Goal: Task Accomplishment & Management: Manage account settings

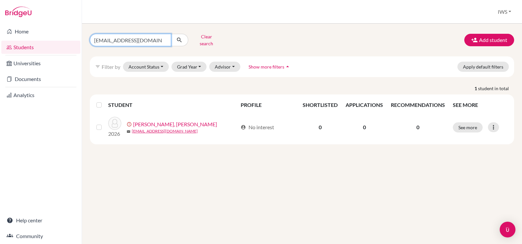
click at [163, 37] on input "danaion53@gmail.com" at bounding box center [130, 40] width 81 height 12
paste input "[EMAIL_ADDRESS][DOMAIN_NAME]"
type input "[EMAIL_ADDRESS][DOMAIN_NAME]"
click button "submit" at bounding box center [179, 40] width 17 height 12
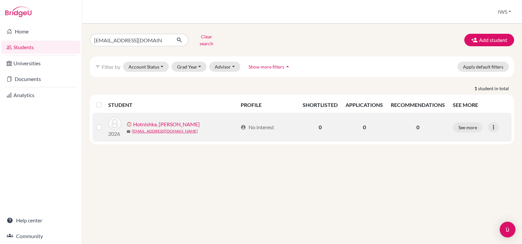
click at [154, 120] on link "Hotnishka, [PERSON_NAME]" at bounding box center [166, 124] width 67 height 8
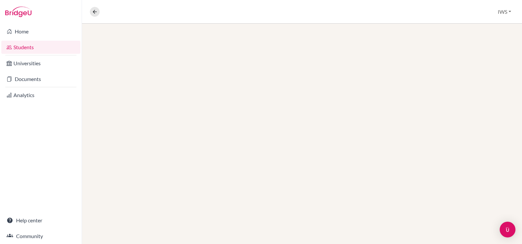
click at [157, 125] on div at bounding box center [302, 134] width 440 height 220
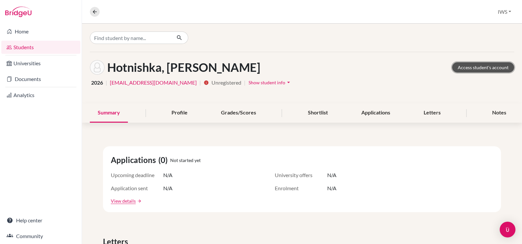
click at [477, 66] on link "Access student's account" at bounding box center [483, 67] width 62 height 10
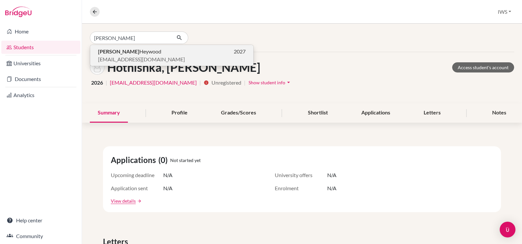
click at [148, 53] on p "Logan Heywood 2027" at bounding box center [171, 52] width 147 height 8
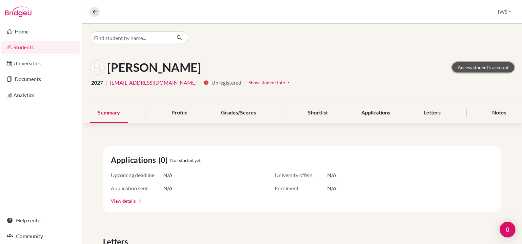
click at [498, 65] on link "Access student's account" at bounding box center [483, 67] width 62 height 10
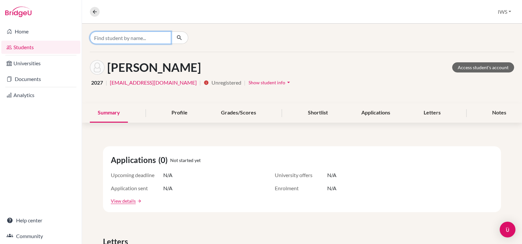
click at [146, 35] on input "Find student by name..." at bounding box center [130, 37] width 81 height 12
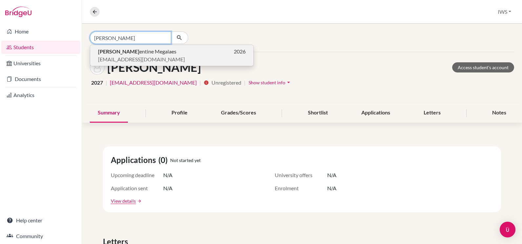
type input "clem"
click at [138, 53] on span "Clem entine Megalaes" at bounding box center [137, 52] width 78 height 8
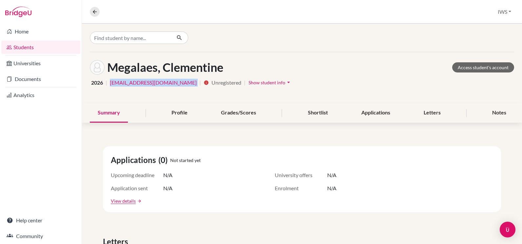
drag, startPoint x: 183, startPoint y: 84, endPoint x: 110, endPoint y: 79, distance: 73.9
click at [110, 79] on div "2026 | jorgedemagalhaes@yahoo.com | info Unregistered | Show student info arrow…" at bounding box center [302, 82] width 424 height 10
copy link "jorgedemagalhaes@yahoo.com"
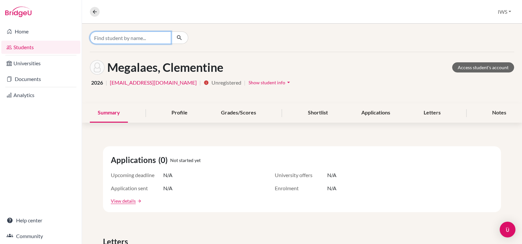
click at [136, 38] on input "Find student by name..." at bounding box center [130, 37] width 81 height 12
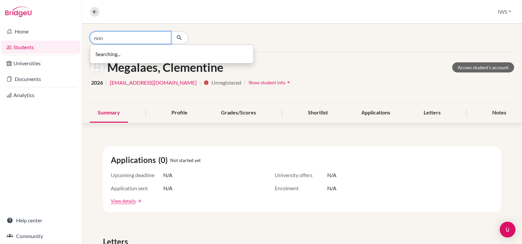
type input "non"
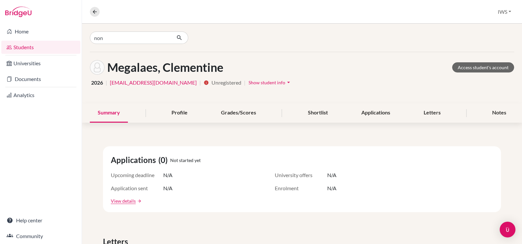
click at [47, 47] on link "Students" at bounding box center [40, 47] width 79 height 13
click at [43, 45] on link "Students" at bounding box center [40, 47] width 79 height 13
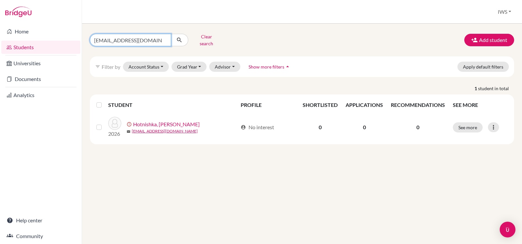
click at [153, 34] on input "linanaidenova@hotmail.com" at bounding box center [130, 40] width 81 height 12
click at [164, 38] on input "[EMAIL_ADDRESS][DOMAIN_NAME]" at bounding box center [130, 40] width 81 height 12
click at [144, 35] on input "Find student by name..." at bounding box center [130, 40] width 81 height 12
type input "nonhla"
click button "submit" at bounding box center [179, 40] width 17 height 12
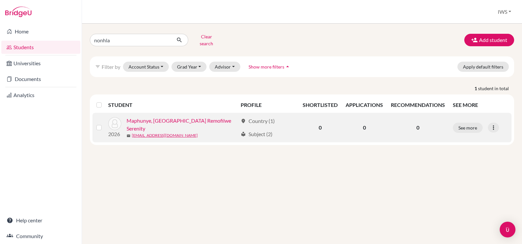
click at [180, 120] on link "Maphunye, Nonhlanhla Remofilwe Serenity" at bounding box center [181, 125] width 111 height 16
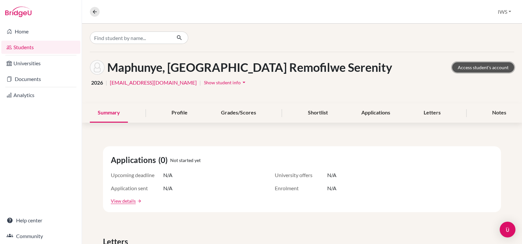
click at [472, 69] on link "Access student's account" at bounding box center [483, 67] width 62 height 10
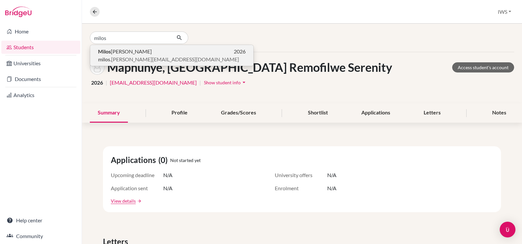
click at [125, 57] on span "milos .landauer@gmail.com" at bounding box center [168, 59] width 141 height 8
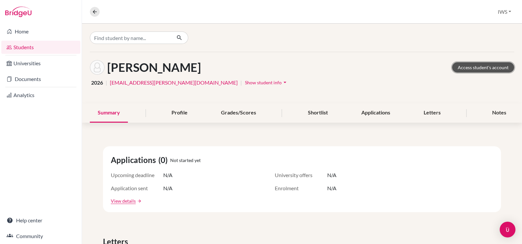
click at [480, 66] on link "Access student's account" at bounding box center [483, 67] width 62 height 10
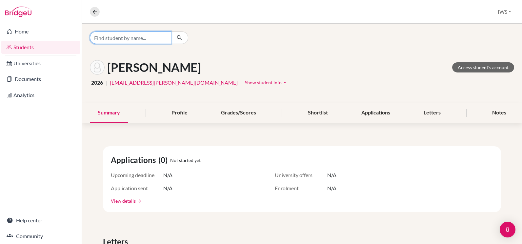
click at [118, 40] on input "Find student by name..." at bounding box center [130, 37] width 81 height 12
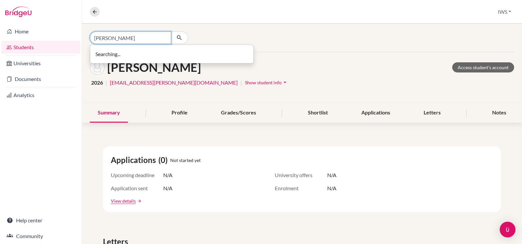
type input "[PERSON_NAME]"
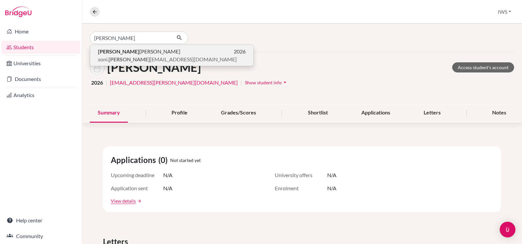
click at [120, 50] on span "Arnav Jimit Soni" at bounding box center [139, 52] width 82 height 8
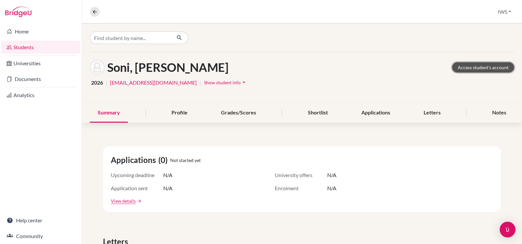
click at [465, 72] on link "Access student's account" at bounding box center [483, 67] width 62 height 10
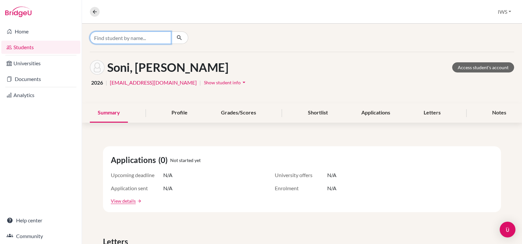
click at [109, 39] on input "Find student by name..." at bounding box center [130, 37] width 81 height 12
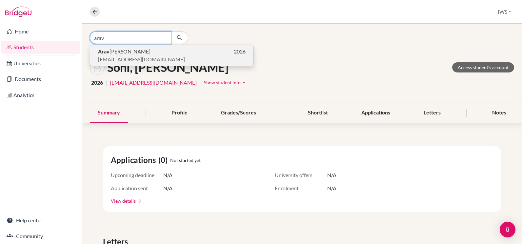
type input "arav"
click at [131, 57] on span "[EMAIL_ADDRESS][DOMAIN_NAME]" at bounding box center [141, 59] width 87 height 8
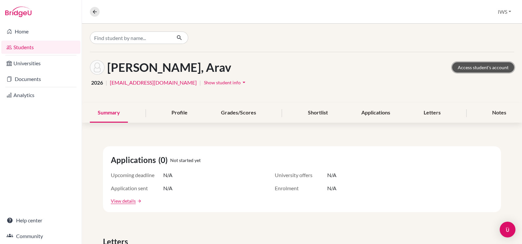
click at [492, 70] on link "Access student's account" at bounding box center [483, 67] width 62 height 10
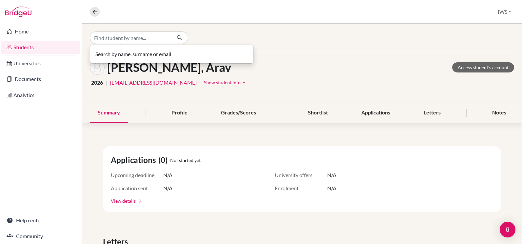
click at [109, 36] on input "Find student by name..." at bounding box center [130, 37] width 81 height 12
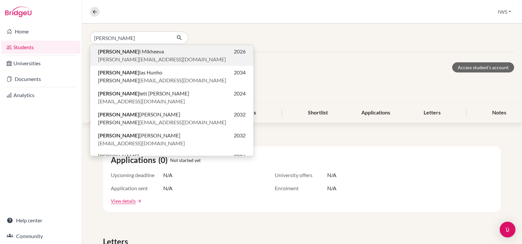
type input "niko"
click at [137, 55] on p "Niko l Mikheeva 2026" at bounding box center [171, 52] width 147 height 8
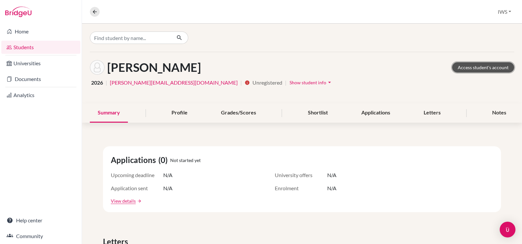
click at [490, 72] on link "Access student's account" at bounding box center [483, 67] width 62 height 10
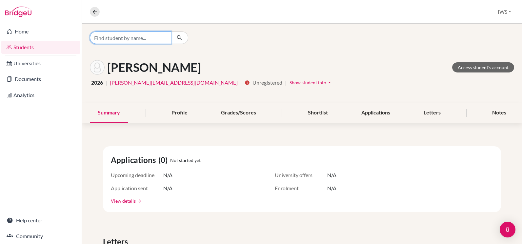
click at [123, 36] on input "Find student by name..." at bounding box center [130, 37] width 81 height 12
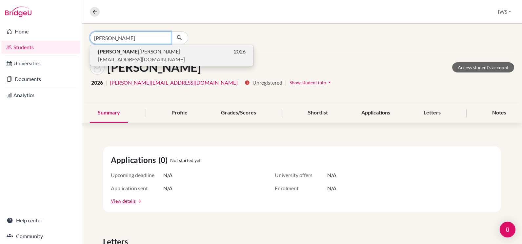
type input "samuel"
click at [127, 50] on span "Samuel Ramirez" at bounding box center [139, 52] width 82 height 8
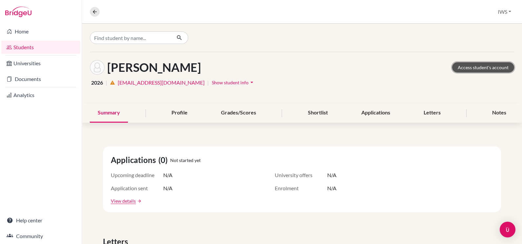
click at [473, 66] on link "Access student's account" at bounding box center [483, 67] width 62 height 10
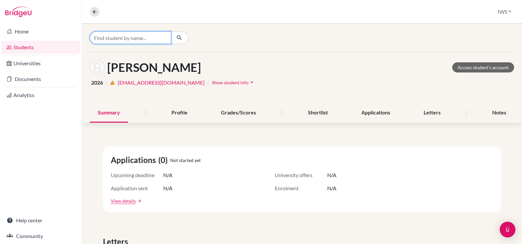
click at [154, 37] on input "Find student by name..." at bounding box center [130, 37] width 81 height 12
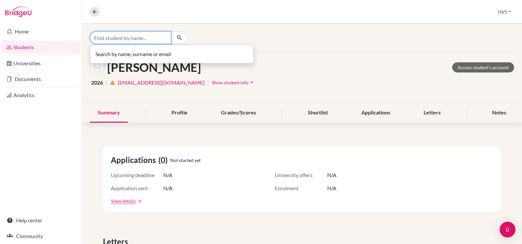
paste input "[PERSON_NAME]"
drag, startPoint x: 141, startPoint y: 38, endPoint x: 115, endPoint y: 38, distance: 26.2
click at [115, 38] on input "[PERSON_NAME]" at bounding box center [130, 37] width 81 height 12
type input "Mubecce"
click at [45, 47] on link "Students" at bounding box center [40, 47] width 79 height 13
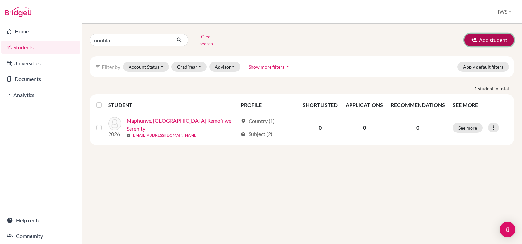
click at [499, 34] on button "Add student" at bounding box center [489, 40] width 50 height 12
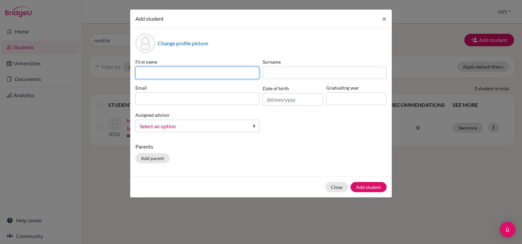
click at [182, 72] on input at bounding box center [197, 73] width 124 height 12
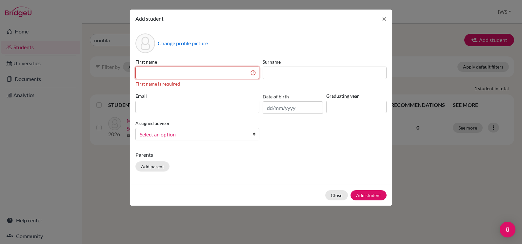
click at [156, 72] on input at bounding box center [197, 73] width 124 height 12
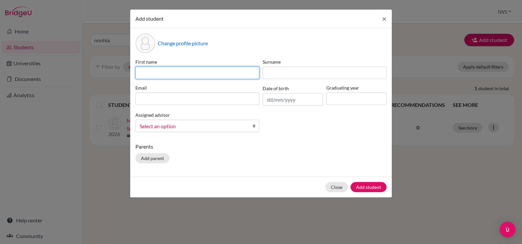
paste input "Mubeccel"
type input "Mubeccel"
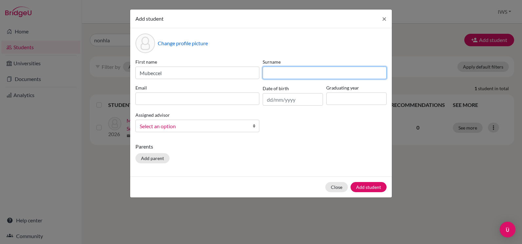
click at [280, 73] on input at bounding box center [324, 73] width 124 height 12
paste input "Dundar"
type input "Dundar"
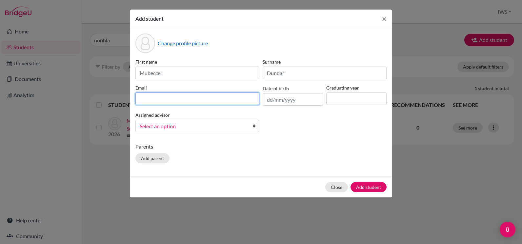
click at [204, 96] on input at bounding box center [197, 98] width 124 height 12
paste input "[EMAIL_ADDRESS][DOMAIN_NAME]"
type input "[EMAIL_ADDRESS][DOMAIN_NAME]"
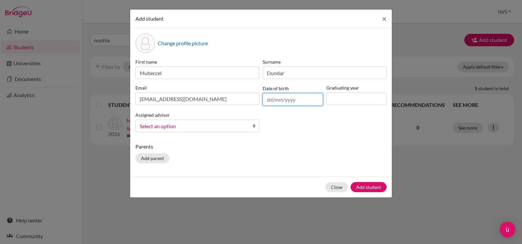
click at [298, 100] on input "text" at bounding box center [292, 99] width 60 height 12
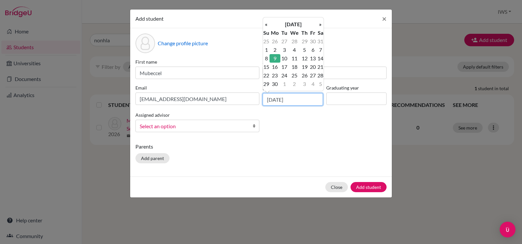
type input "[DATE]"
click at [275, 58] on td "9" at bounding box center [274, 58] width 11 height 9
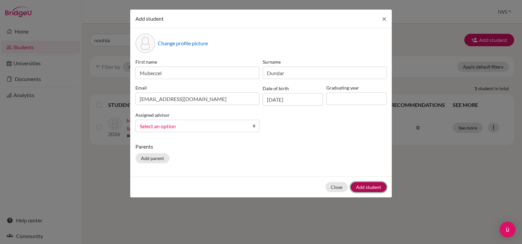
click at [369, 188] on button "Add student" at bounding box center [368, 187] width 36 height 10
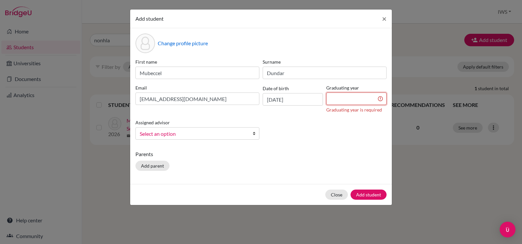
click at [353, 94] on input at bounding box center [356, 98] width 60 height 12
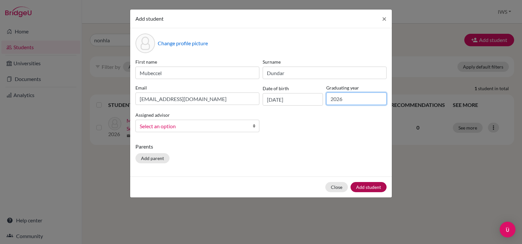
type input "2026"
click at [364, 183] on button "Add student" at bounding box center [368, 187] width 36 height 10
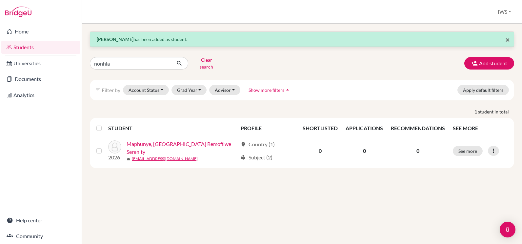
click at [507, 39] on span "×" at bounding box center [507, 40] width 5 height 10
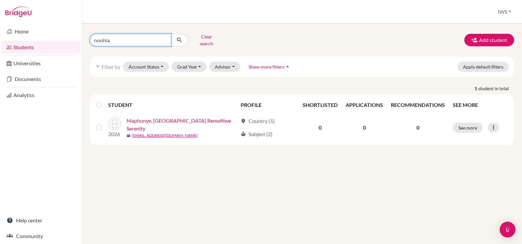
click at [159, 35] on input "nonhla" at bounding box center [130, 40] width 81 height 12
drag, startPoint x: 109, startPoint y: 40, endPoint x: 65, endPoint y: 46, distance: 44.3
click at [65, 46] on div "Home Students Universities Documents Analytics Help center Community Students o…" at bounding box center [261, 122] width 522 height 244
paste input "[PERSON_NAME]"
type input "[PERSON_NAME]"
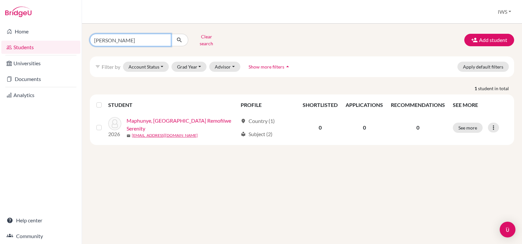
click button "submit" at bounding box center [179, 40] width 17 height 12
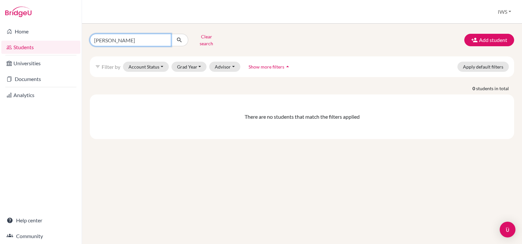
click at [143, 39] on input "[PERSON_NAME]" at bounding box center [130, 40] width 81 height 12
type input "Temidara"
click button "submit" at bounding box center [179, 40] width 17 height 12
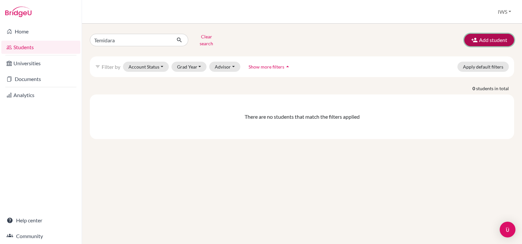
click at [476, 38] on icon "button" at bounding box center [474, 40] width 7 height 7
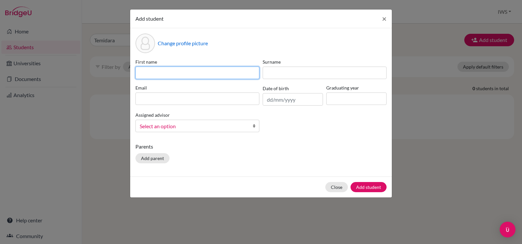
click at [209, 74] on input at bounding box center [197, 73] width 124 height 12
paste input "[PERSON_NAME]"
drag, startPoint x: 207, startPoint y: 74, endPoint x: 161, endPoint y: 73, distance: 46.5
click at [161, 73] on input "[PERSON_NAME]" at bounding box center [197, 73] width 124 height 12
type input "Temidara"
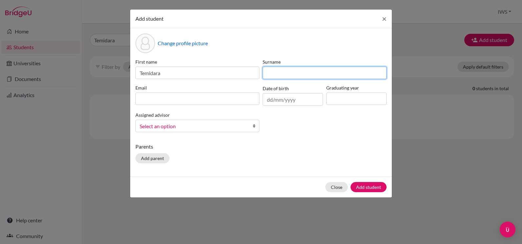
click at [328, 70] on input at bounding box center [324, 73] width 124 height 12
paste input "Oyedotun"
type input "Oyedotun"
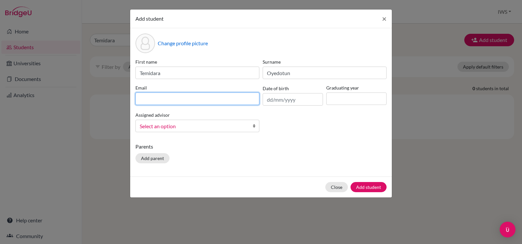
click at [175, 103] on input at bounding box center [197, 98] width 124 height 12
click at [177, 102] on input at bounding box center [197, 98] width 124 height 12
paste input "[EMAIL_ADDRESS][DOMAIN_NAME]"
type input "[EMAIL_ADDRESS][DOMAIN_NAME]"
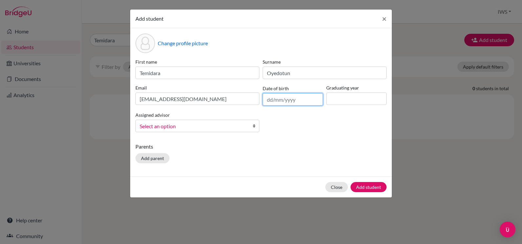
click at [273, 98] on input "text" at bounding box center [292, 99] width 60 height 12
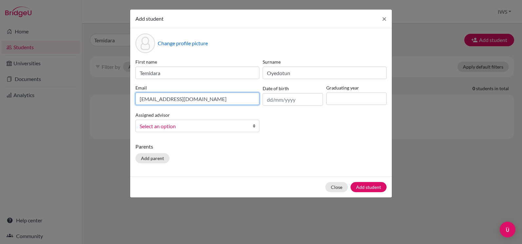
drag, startPoint x: 215, startPoint y: 100, endPoint x: 118, endPoint y: 90, distance: 97.4
click at [118, 90] on div "Add student × Change profile picture First name Temidara Surname [PERSON_NAME] …" at bounding box center [261, 122] width 522 height 244
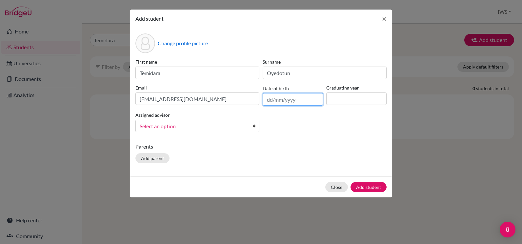
click at [289, 99] on input "text" at bounding box center [292, 99] width 60 height 12
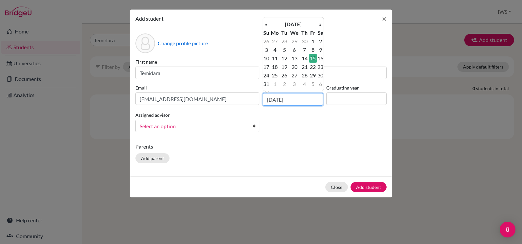
type input "[DATE]"
click at [335, 100] on input at bounding box center [356, 98] width 60 height 12
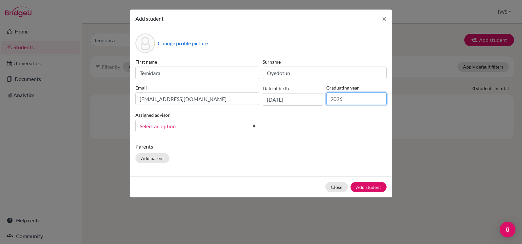
type input "2026"
click at [307, 129] on div "First name Temidara Surname Oyedotun Email [EMAIL_ADDRESS][DOMAIN_NAME] Date of…" at bounding box center [261, 97] width 254 height 79
click at [367, 186] on button "Add student" at bounding box center [368, 187] width 36 height 10
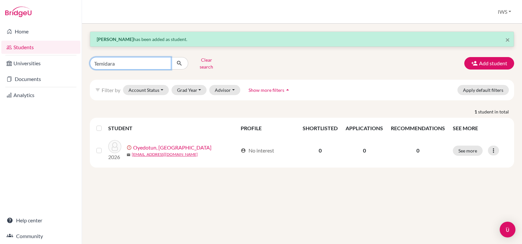
click at [138, 60] on input "Temidara" at bounding box center [130, 63] width 81 height 12
drag, startPoint x: 139, startPoint y: 56, endPoint x: 94, endPoint y: 60, distance: 45.8
click at [93, 61] on input "Temidara" at bounding box center [130, 63] width 81 height 12
type input "amina"
click button "submit" at bounding box center [179, 63] width 17 height 12
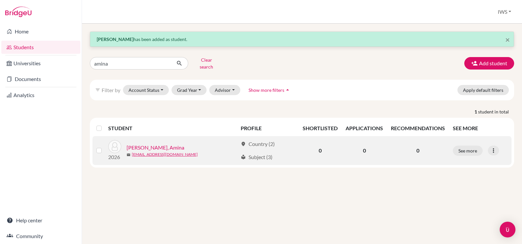
click at [149, 144] on link "[PERSON_NAME], Amina" at bounding box center [155, 148] width 58 height 8
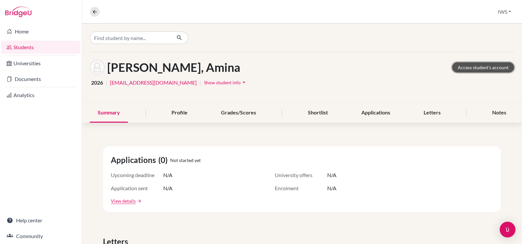
click at [482, 66] on link "Access student's account" at bounding box center [483, 67] width 62 height 10
